Goal: Use online tool/utility: Utilize a website feature to perform a specific function

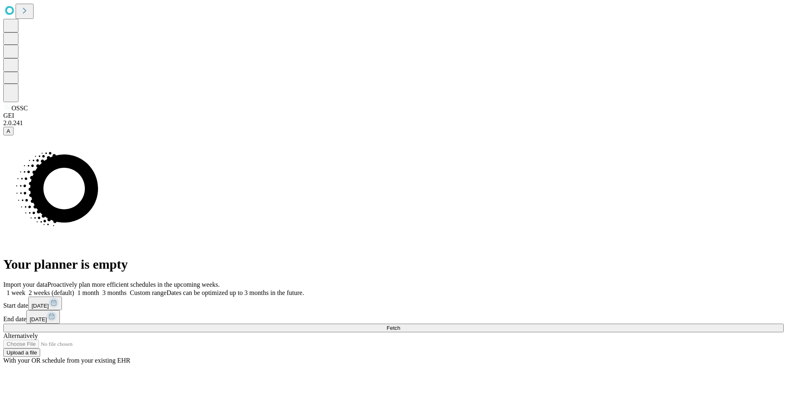
click at [590, 324] on button "Fetch" at bounding box center [393, 328] width 781 height 9
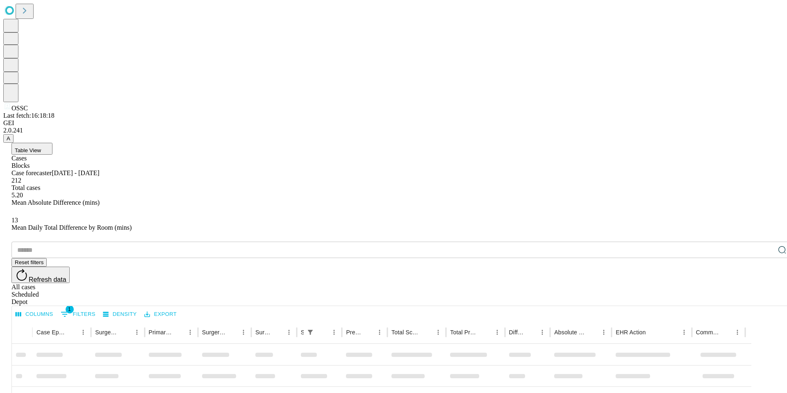
click at [684, 283] on div "All cases" at bounding box center [401, 286] width 781 height 7
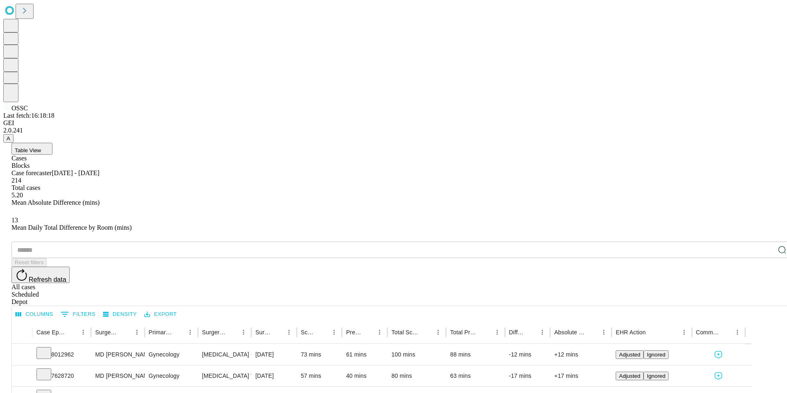
click at [105, 242] on input "text" at bounding box center [392, 250] width 763 height 16
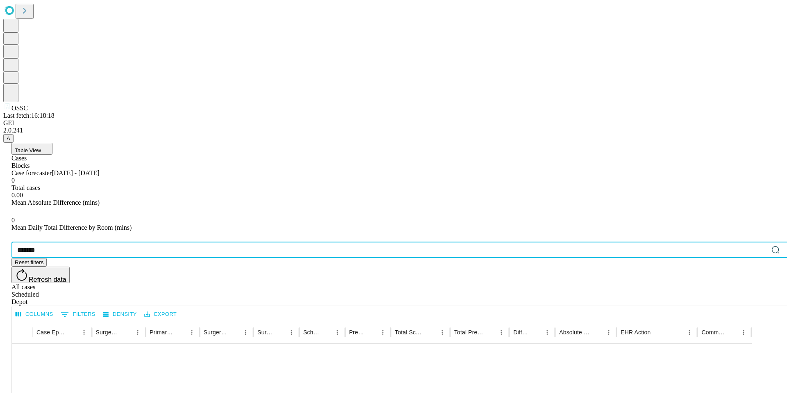
type input "*******"
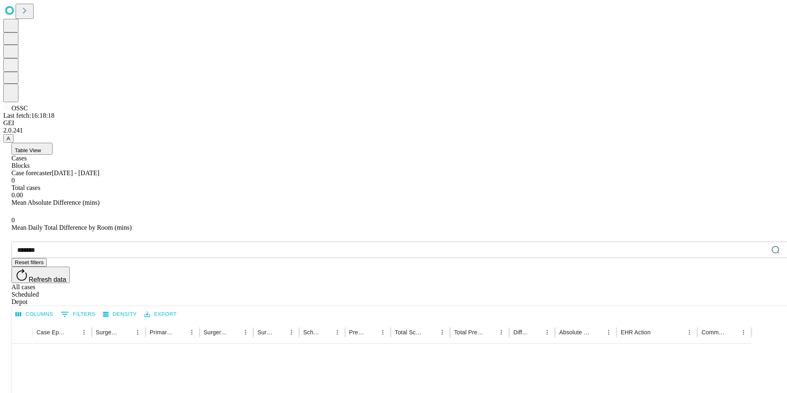
click at [438, 191] on div "0.00" at bounding box center [401, 194] width 781 height 7
click at [29, 268] on icon at bounding box center [22, 275] width 14 height 14
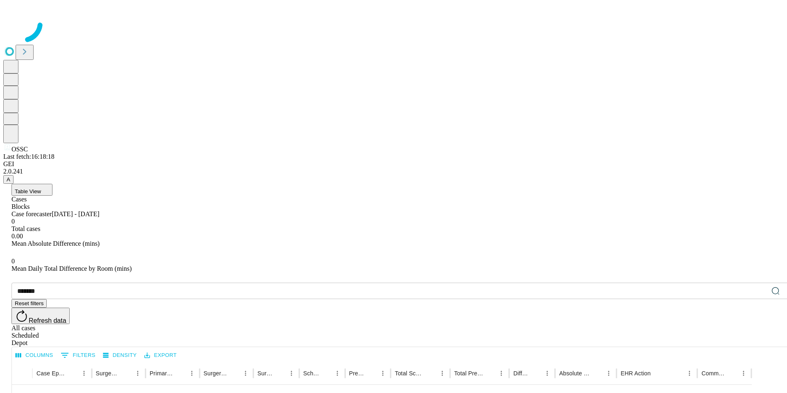
click at [222, 44] on div at bounding box center [393, 23] width 781 height 41
